Goal: Task Accomplishment & Management: Use online tool/utility

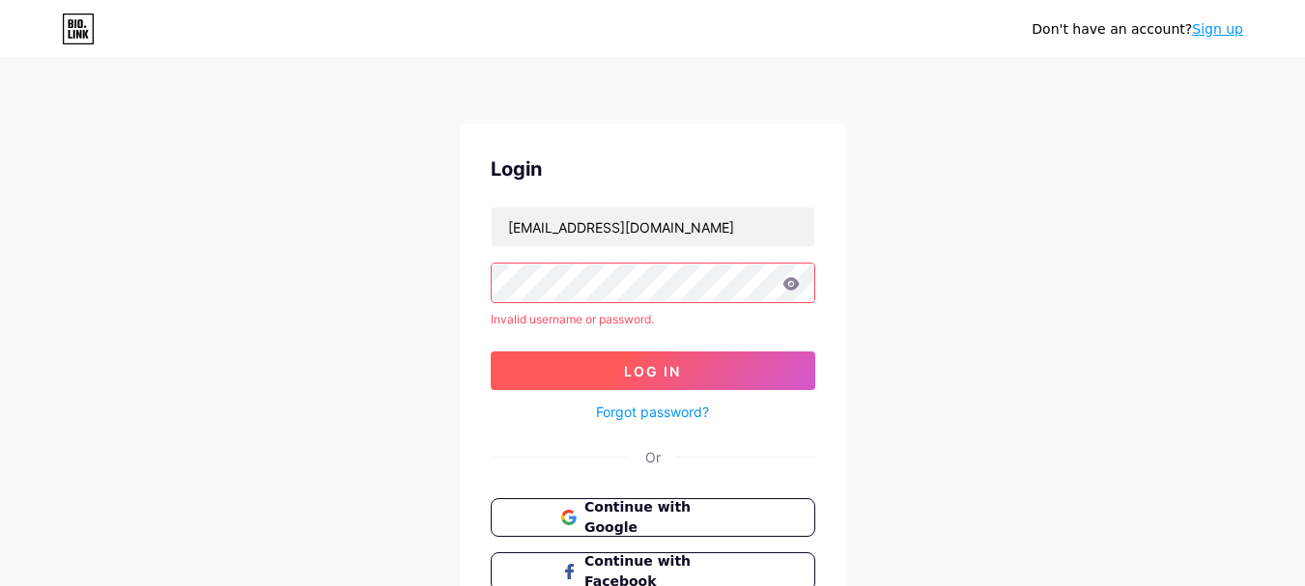
click at [639, 370] on span "Log In" at bounding box center [652, 371] width 57 height 16
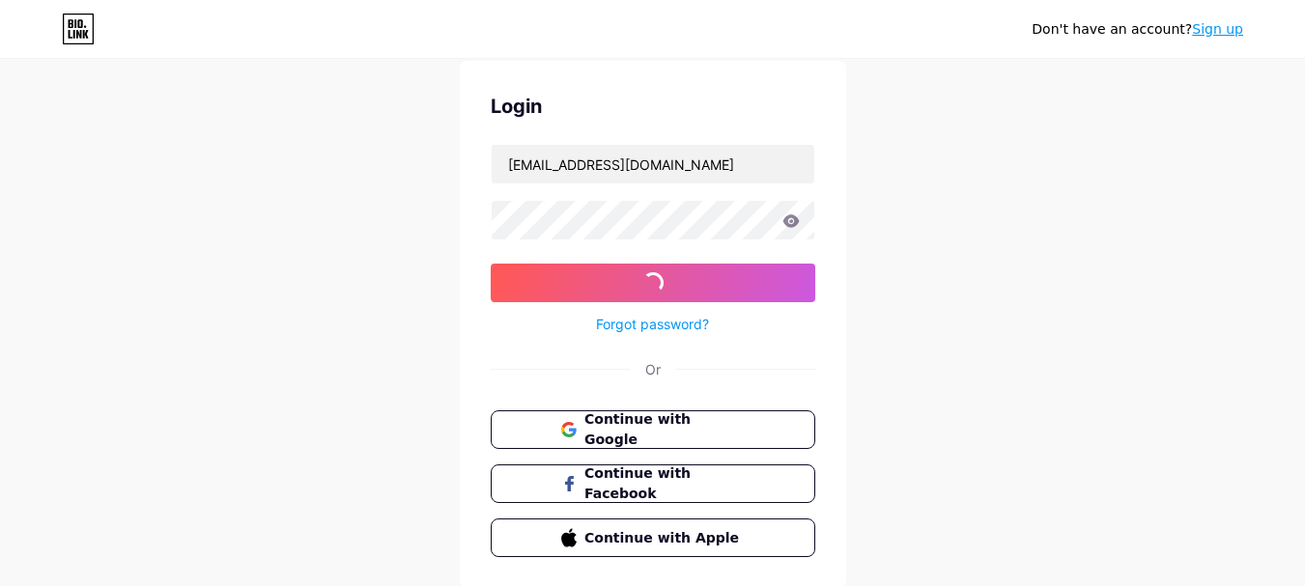
scroll to position [97, 0]
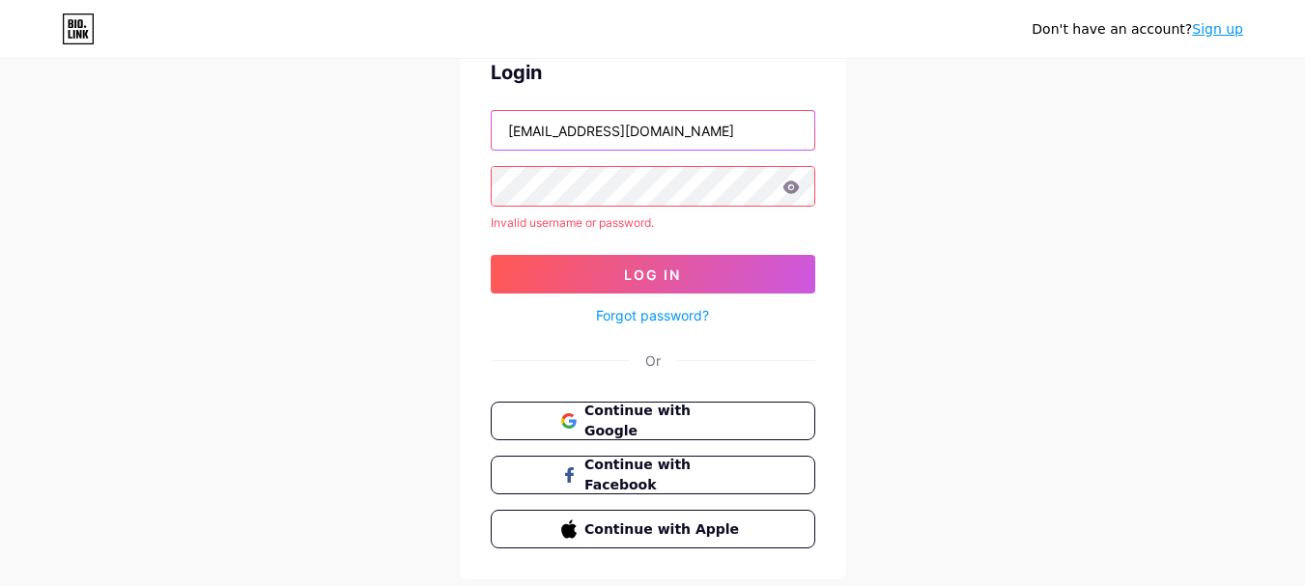
drag, startPoint x: 744, startPoint y: 128, endPoint x: 774, endPoint y: 128, distance: 29.9
click at [774, 128] on input "[EMAIL_ADDRESS][DOMAIN_NAME]" at bounding box center [653, 130] width 323 height 39
drag, startPoint x: 626, startPoint y: 130, endPoint x: 689, endPoint y: 130, distance: 62.8
click at [689, 130] on input "uspreciousmetals42" at bounding box center [653, 130] width 323 height 39
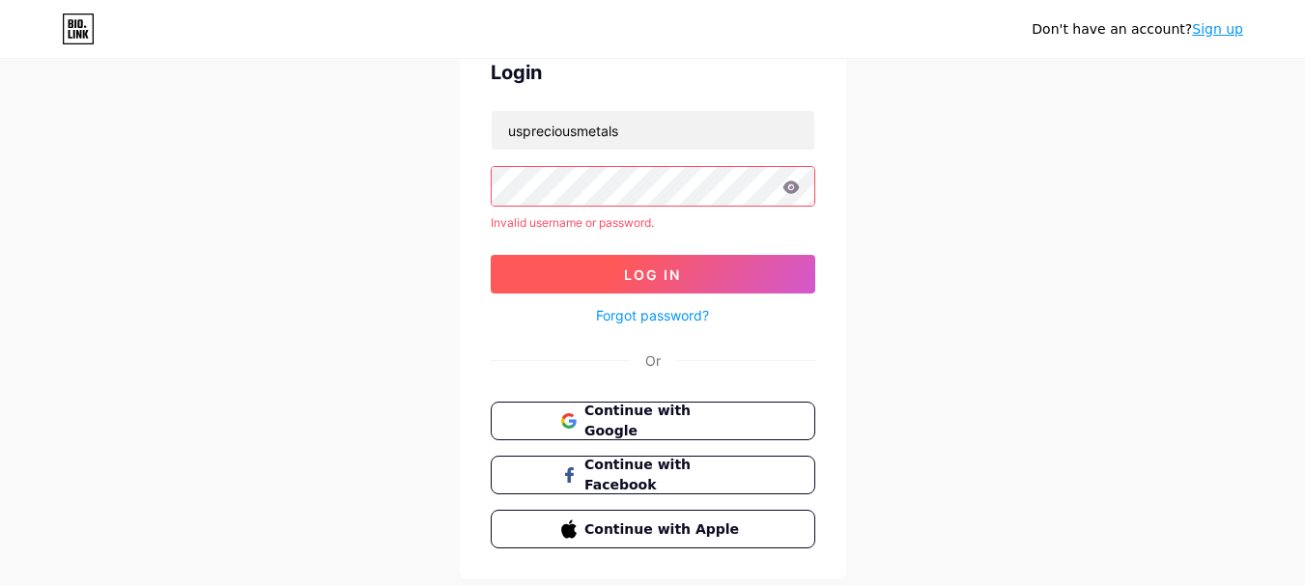
click at [554, 269] on button "Log In" at bounding box center [653, 274] width 325 height 39
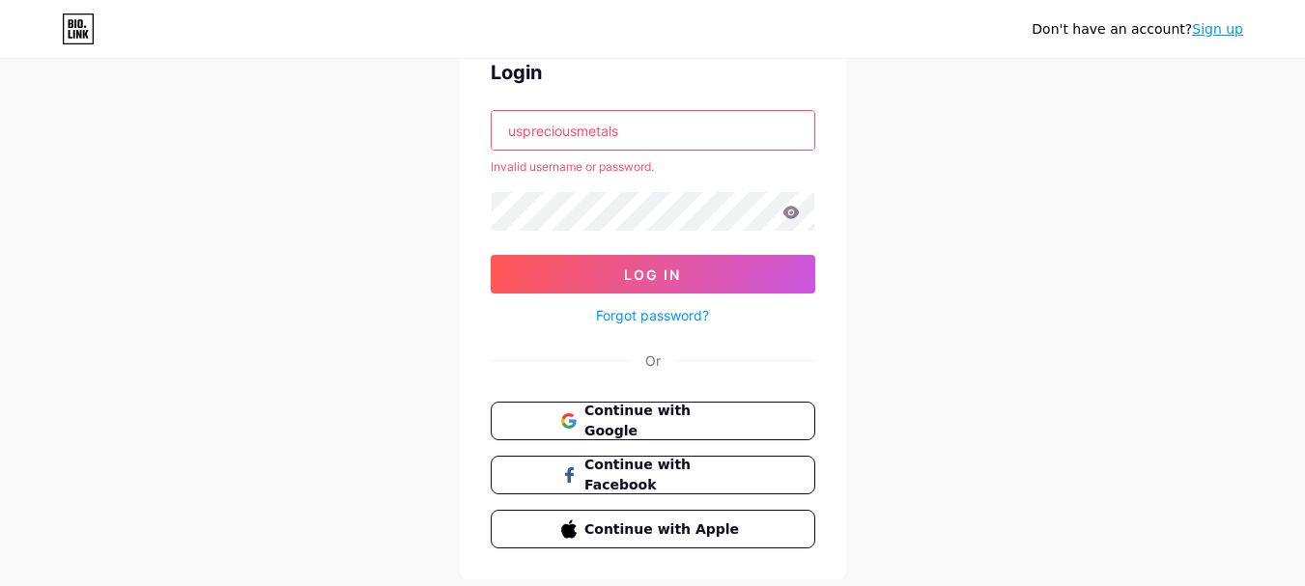
click at [635, 129] on input "uspreciousmetals" at bounding box center [653, 130] width 323 height 39
drag, startPoint x: 643, startPoint y: 134, endPoint x: 813, endPoint y: 141, distance: 170.1
click at [813, 141] on input "[EMAIL_ADDRESS][DOMAIN_NAME]" at bounding box center [653, 130] width 323 height 39
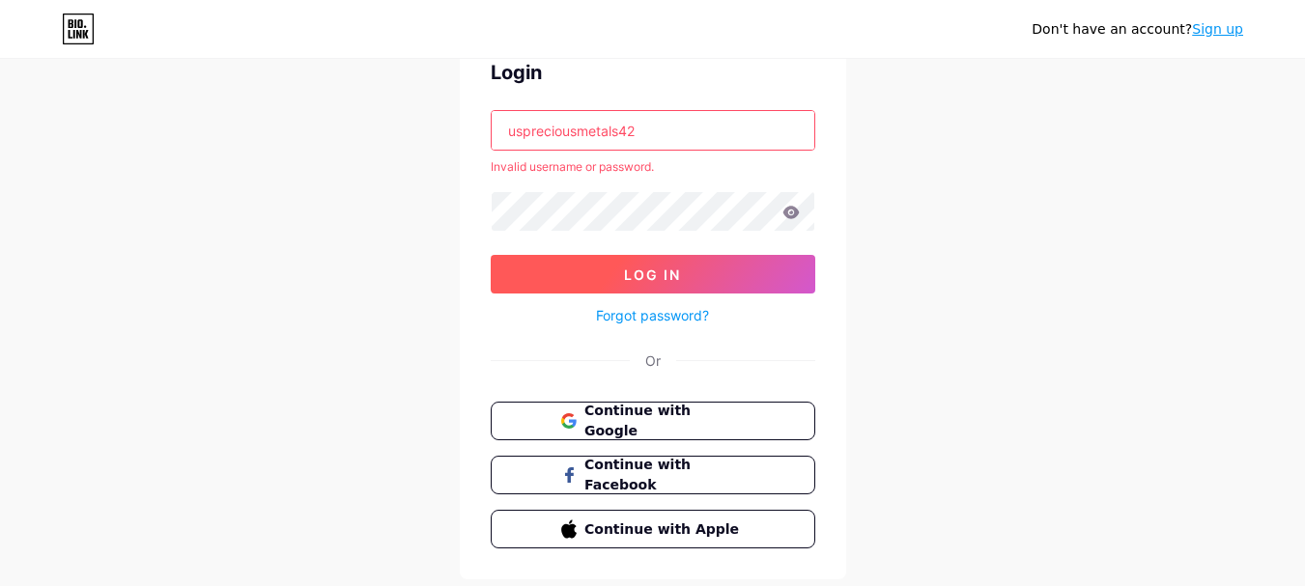
type input "uspreciousmetals42"
click at [641, 270] on span "Log In" at bounding box center [652, 275] width 57 height 16
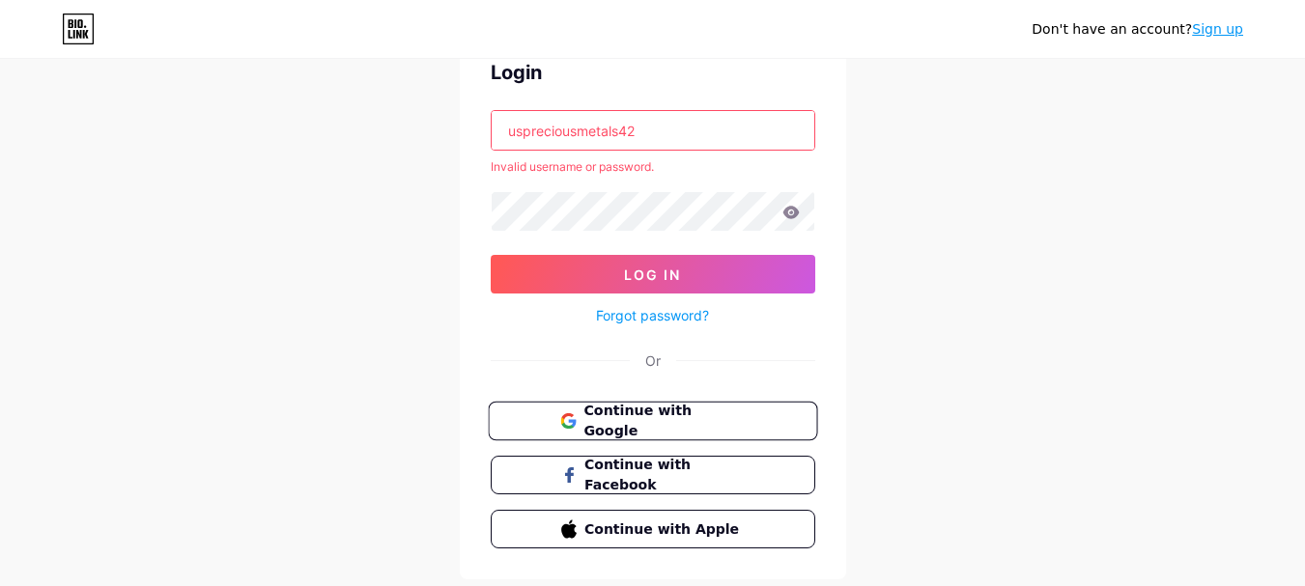
click at [650, 394] on div "Login uspreciousmetals42 Invalid username or password. Log In Forgot password? …" at bounding box center [653, 303] width 386 height 553
click at [650, 411] on span "Continue with Google" at bounding box center [663, 422] width 161 height 42
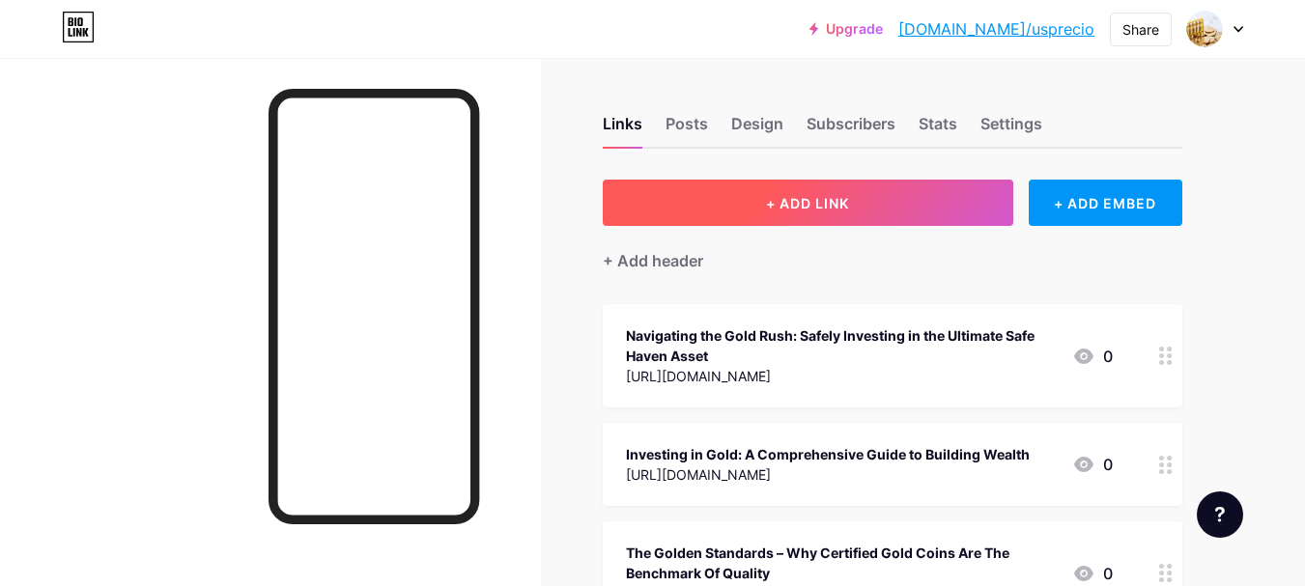
click at [740, 213] on button "+ ADD LINK" at bounding box center [808, 203] width 411 height 46
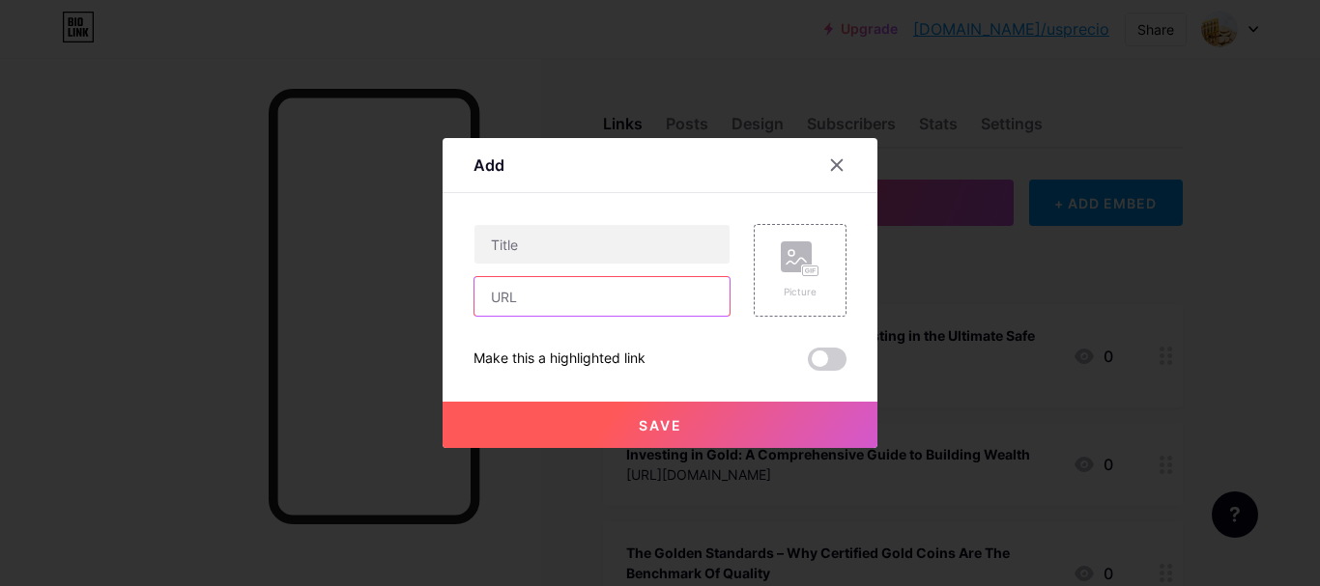
click at [535, 303] on input "text" at bounding box center [601, 296] width 255 height 39
paste input "https://topicterritory.com/why-investors-choose-gold-american-eagle-coins-as-sa…"
type input "https://topicterritory.com/why-investors-choose-gold-american-eagle-coins-as-sa…"
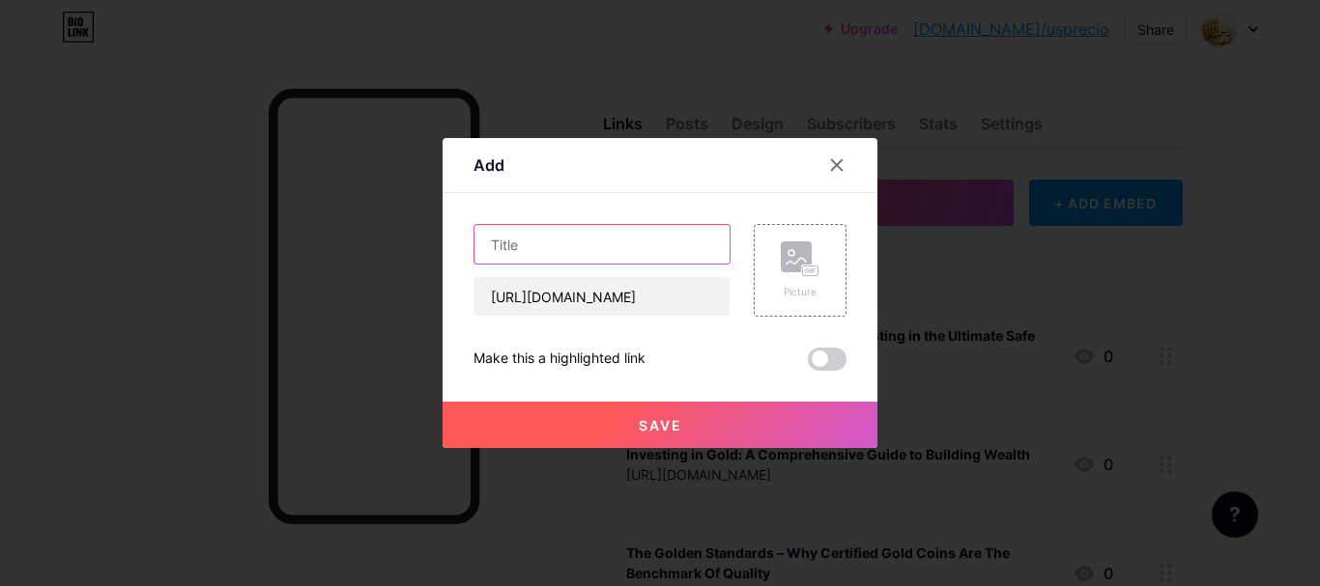
click at [589, 240] on input "text" at bounding box center [601, 244] width 255 height 39
paste input "Why Investors Choose Gold American Eagle Coins as Safe Haven Assets"
type input "Why Investors Choose Gold American Eagle Coins as Safe Haven Assets"
click at [625, 413] on button "Save" at bounding box center [659, 425] width 435 height 46
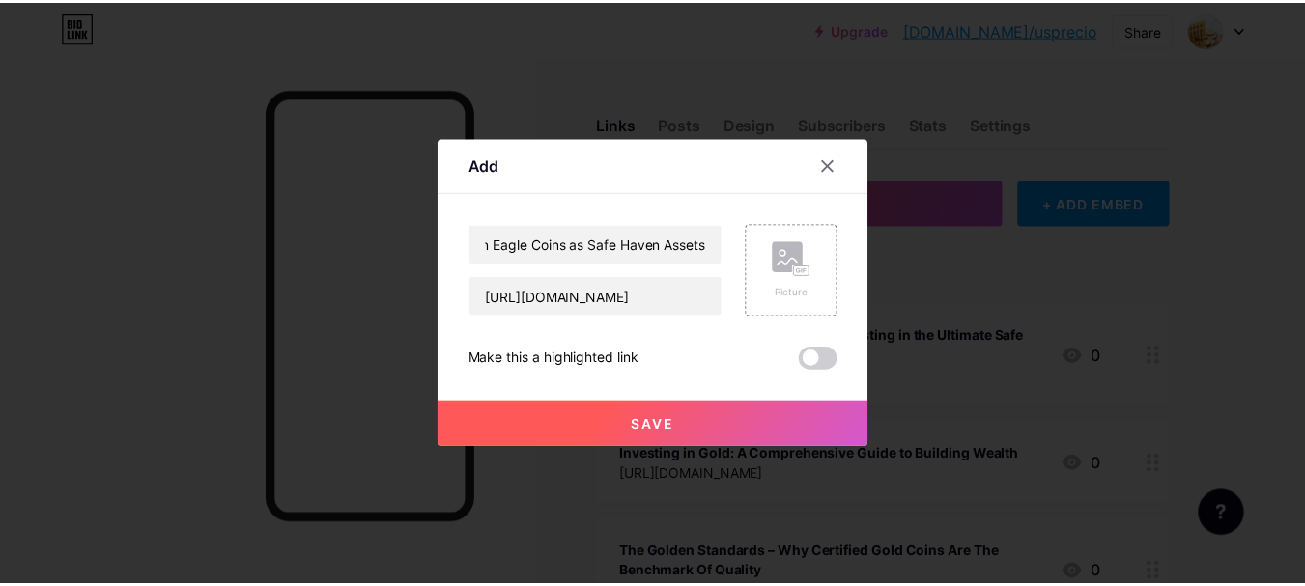
scroll to position [0, 0]
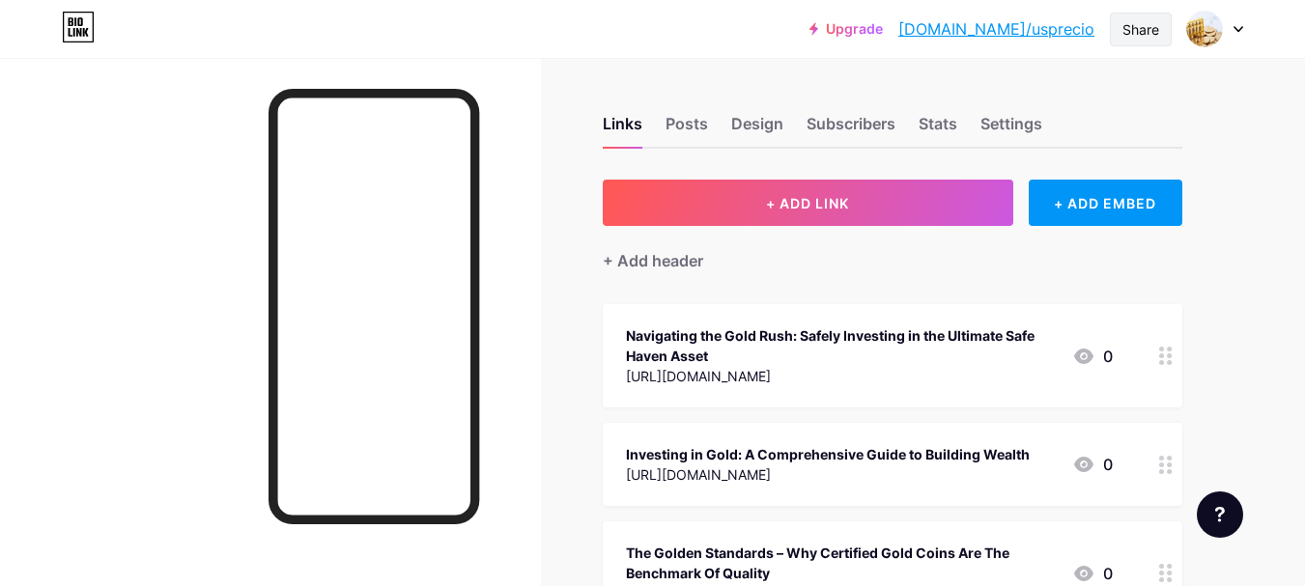
click at [1170, 26] on div "Share" at bounding box center [1141, 30] width 62 height 34
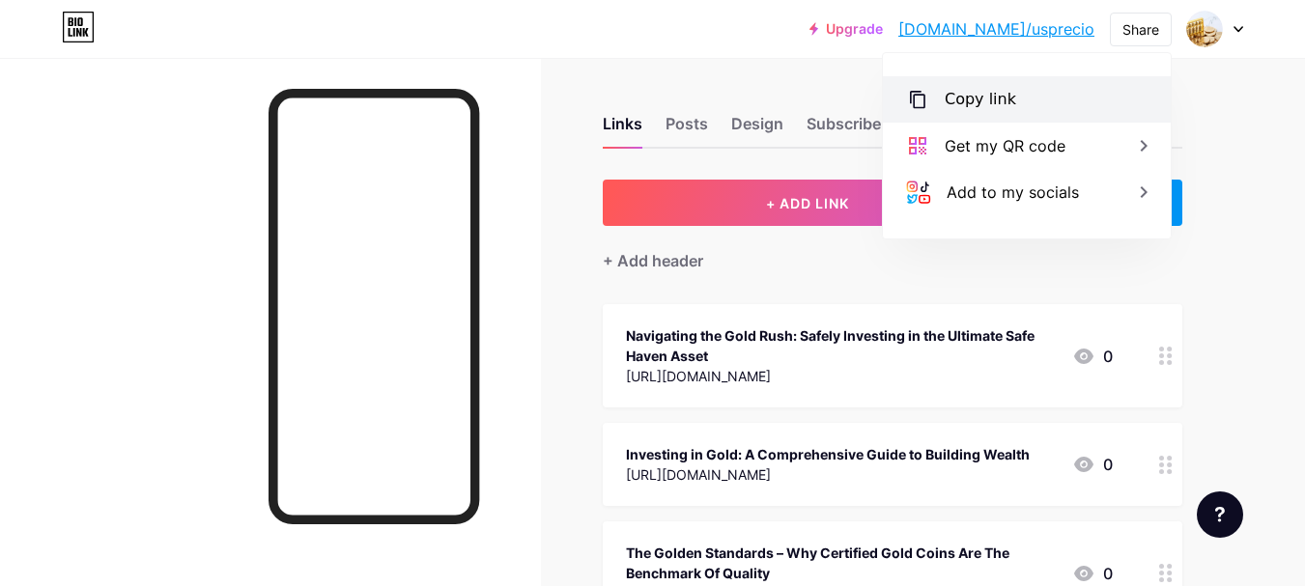
click at [1008, 114] on div "Copy link" at bounding box center [1027, 99] width 288 height 46
